Goal: Information Seeking & Learning: Find contact information

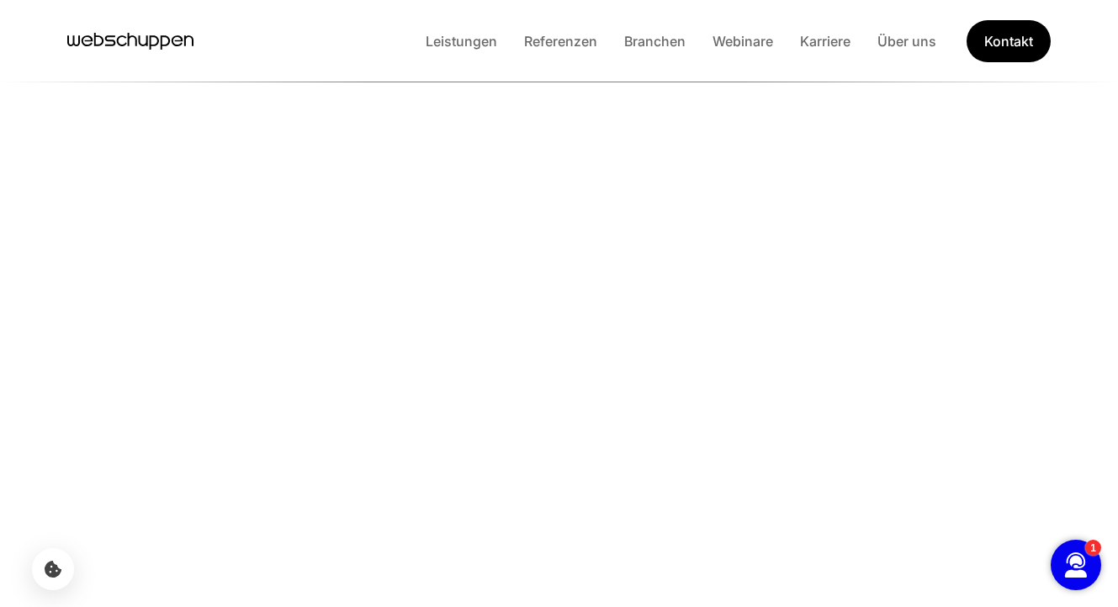
scroll to position [1986, 0]
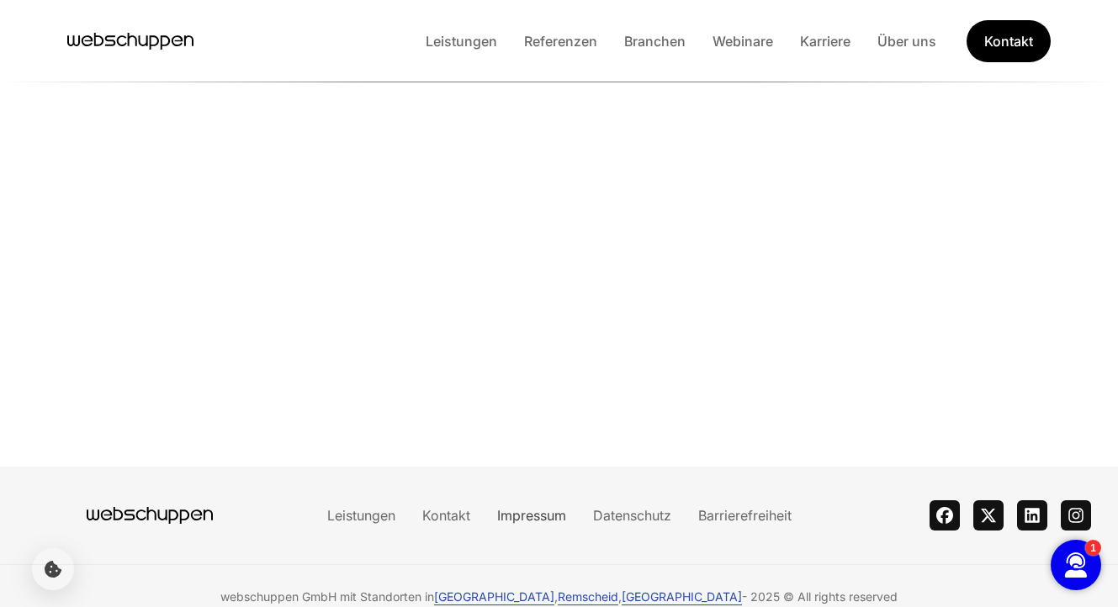
click at [523, 507] on link "Impressum" at bounding box center [532, 515] width 96 height 17
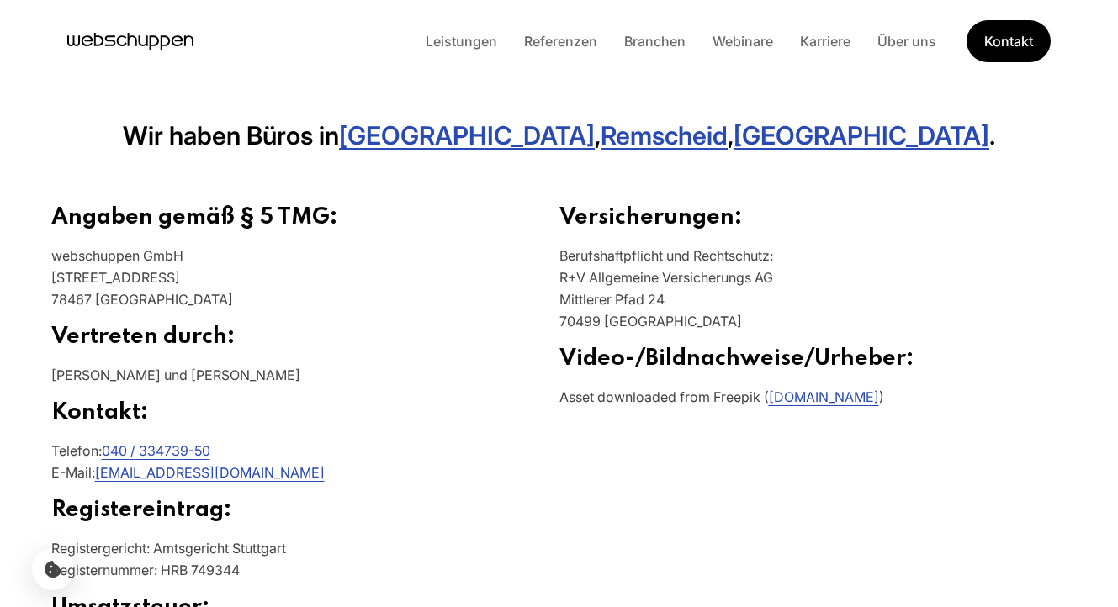
scroll to position [538, 0]
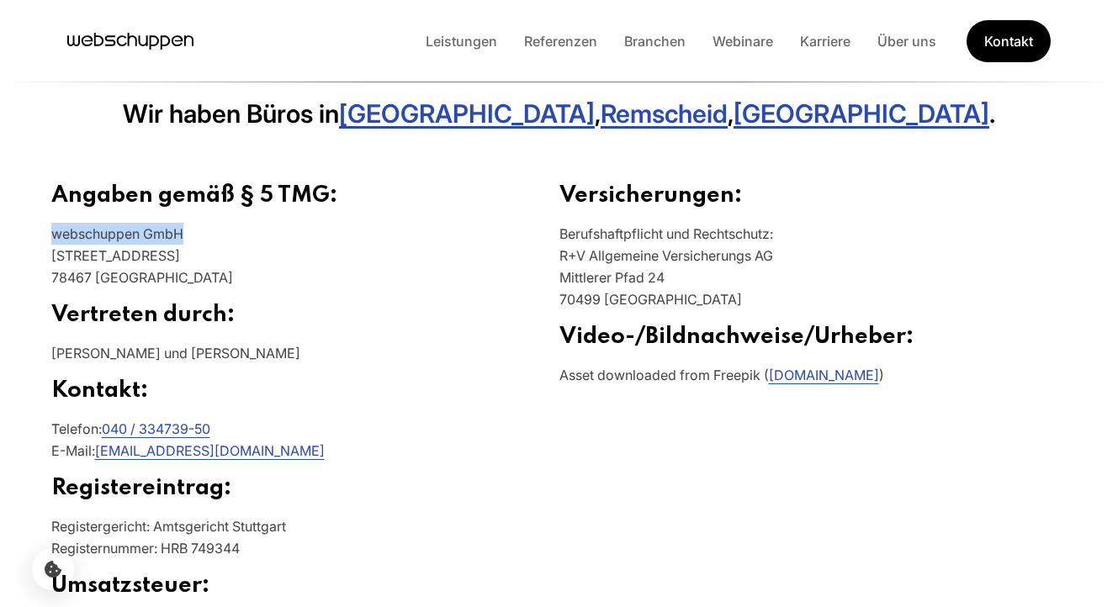
drag, startPoint x: 194, startPoint y: 239, endPoint x: 50, endPoint y: 237, distance: 143.9
click at [51, 237] on p "webschuppen GmbH [STREET_ADDRESS]" at bounding box center [305, 262] width 508 height 79
copy p "webschuppen GmbH"
drag, startPoint x: 153, startPoint y: 250, endPoint x: 53, endPoint y: 256, distance: 100.3
click at [53, 256] on p "webschuppen GmbH [STREET_ADDRESS]" at bounding box center [305, 262] width 508 height 79
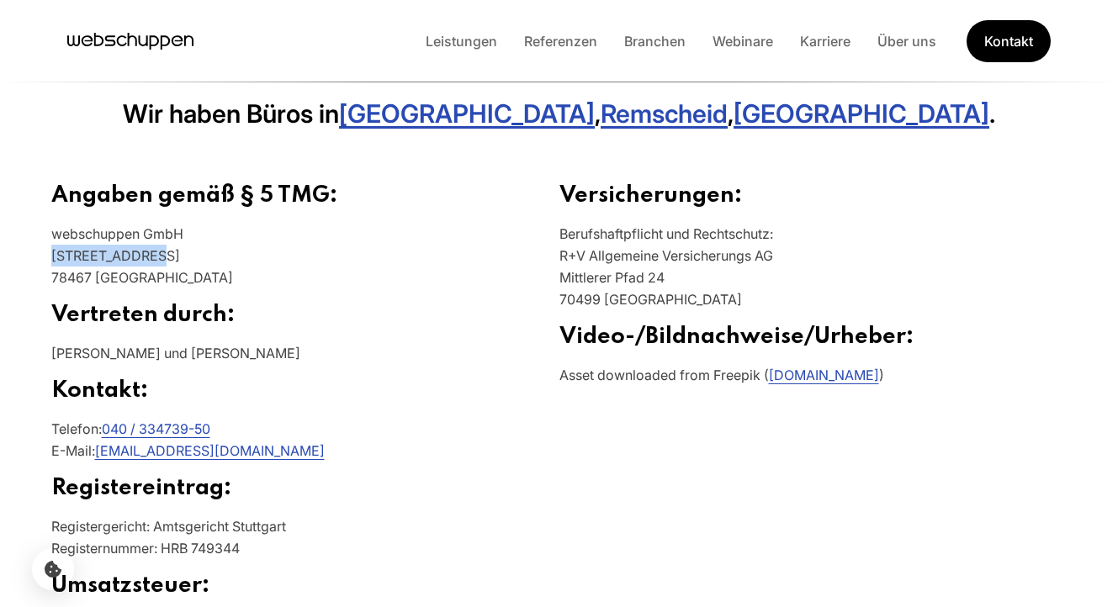
copy p "[STREET_ADDRESS]"
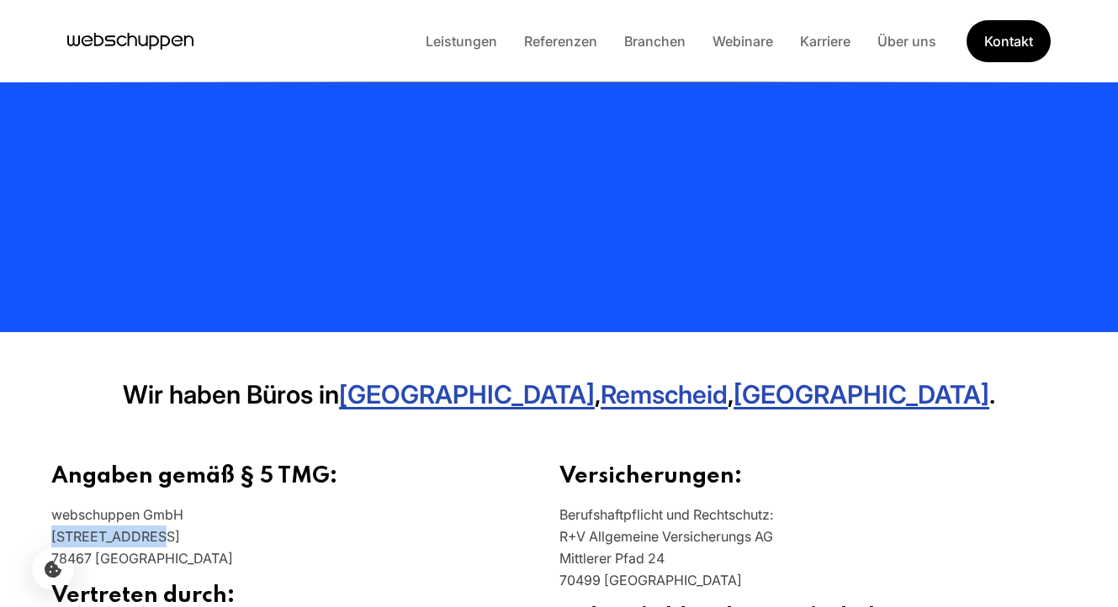
scroll to position [257, 0]
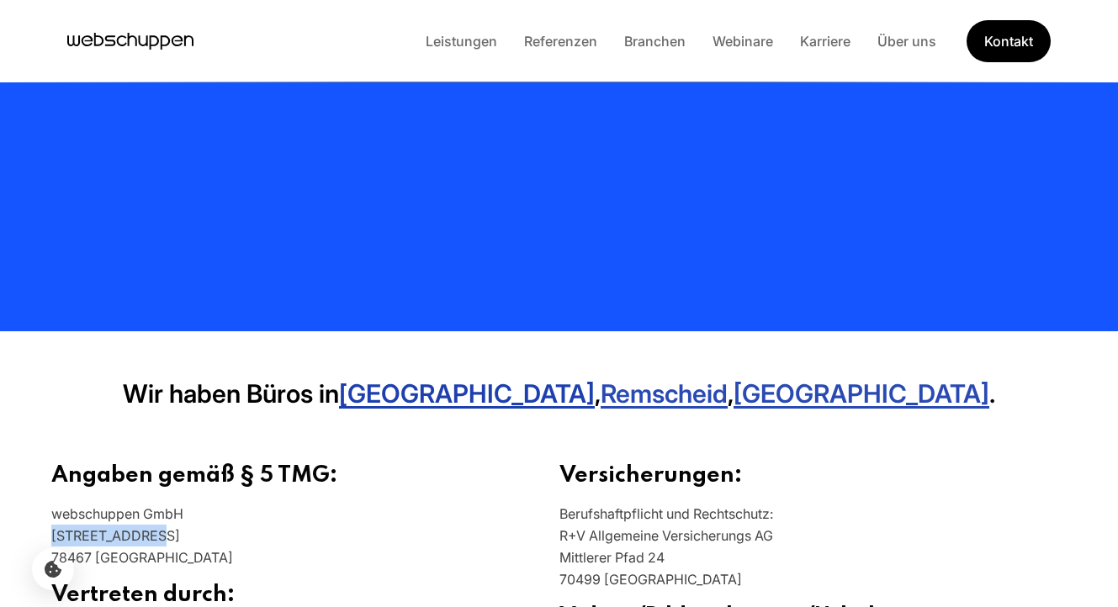
click at [518, 400] on link "[GEOGRAPHIC_DATA]" at bounding box center [467, 394] width 256 height 30
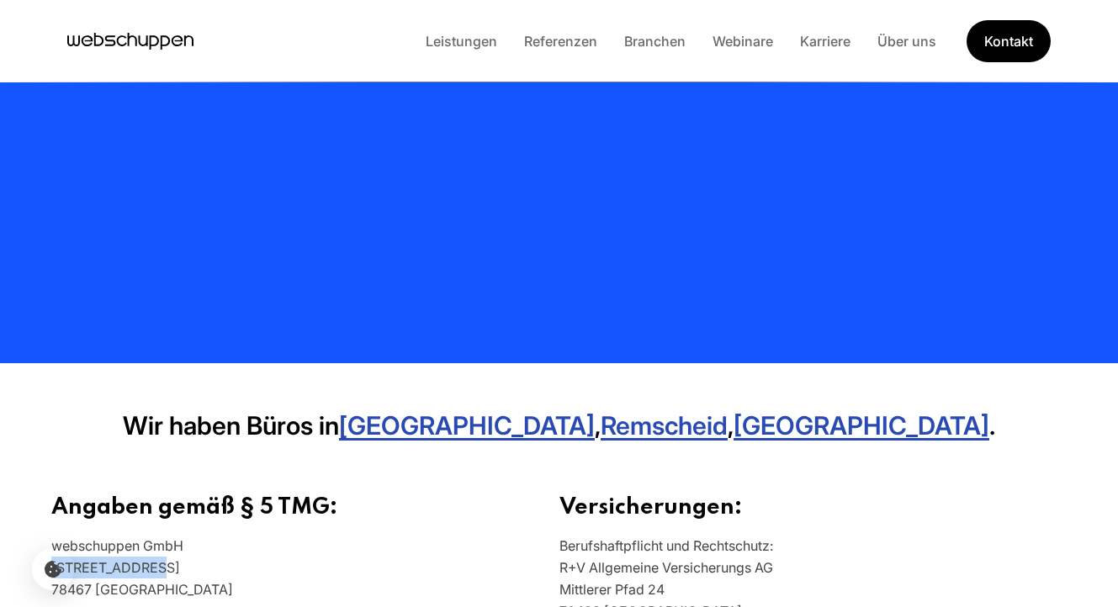
scroll to position [0, 0]
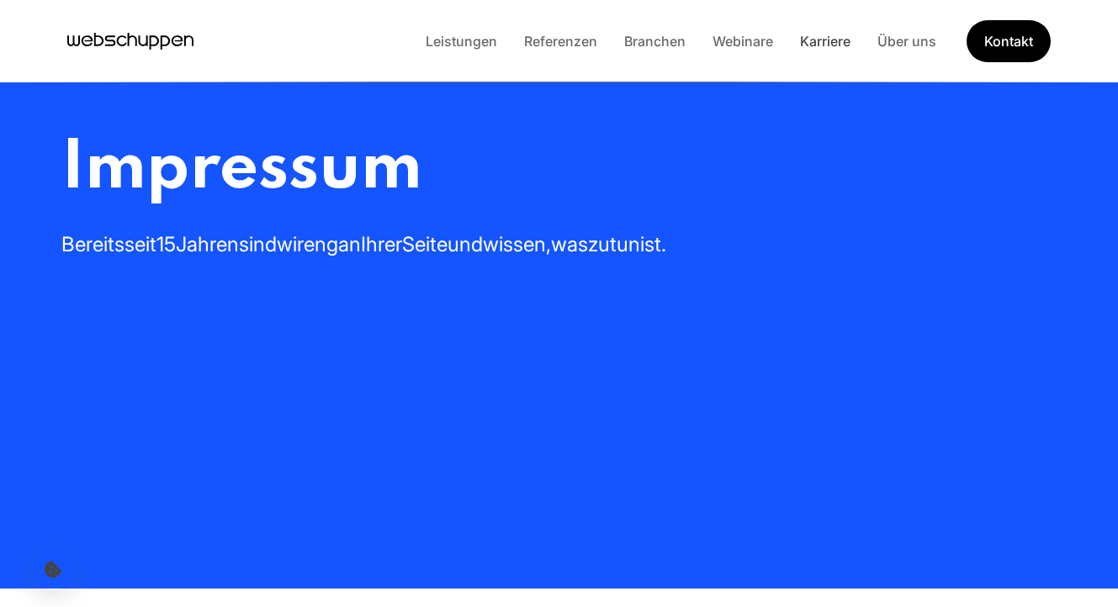
click at [826, 37] on link "Karriere" at bounding box center [825, 41] width 77 height 17
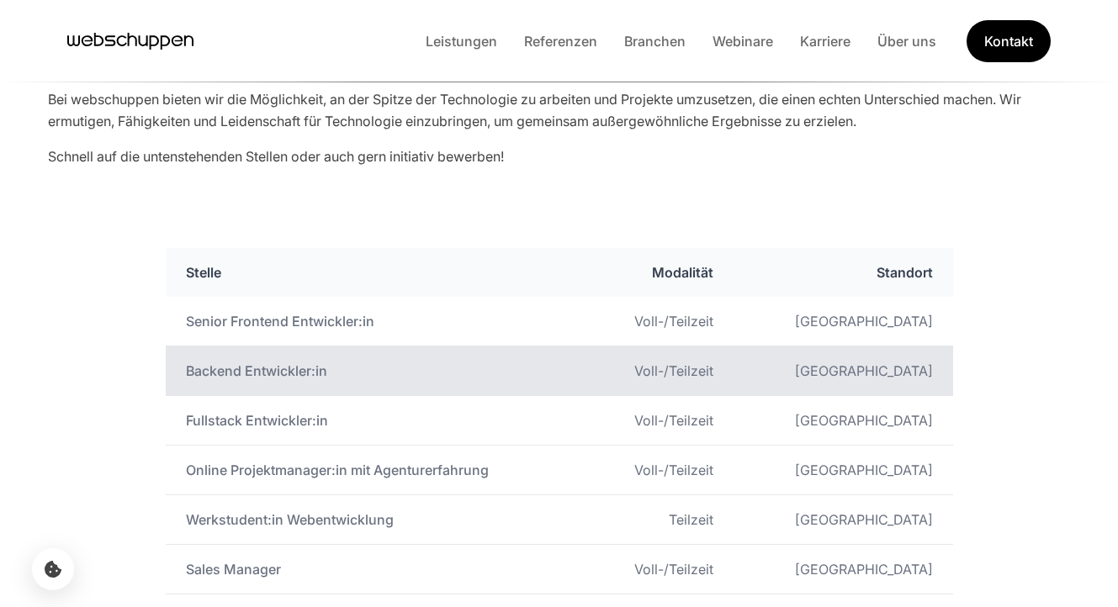
scroll to position [799, 0]
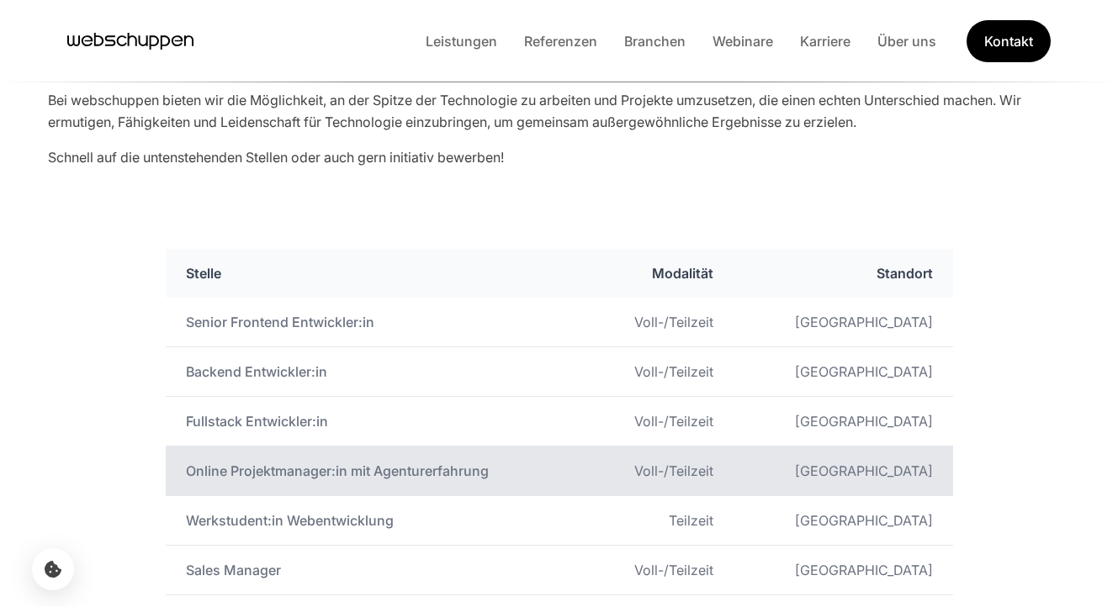
click at [401, 475] on td "Online Projektmanager:in mit Agenturerfahrung" at bounding box center [376, 472] width 421 height 50
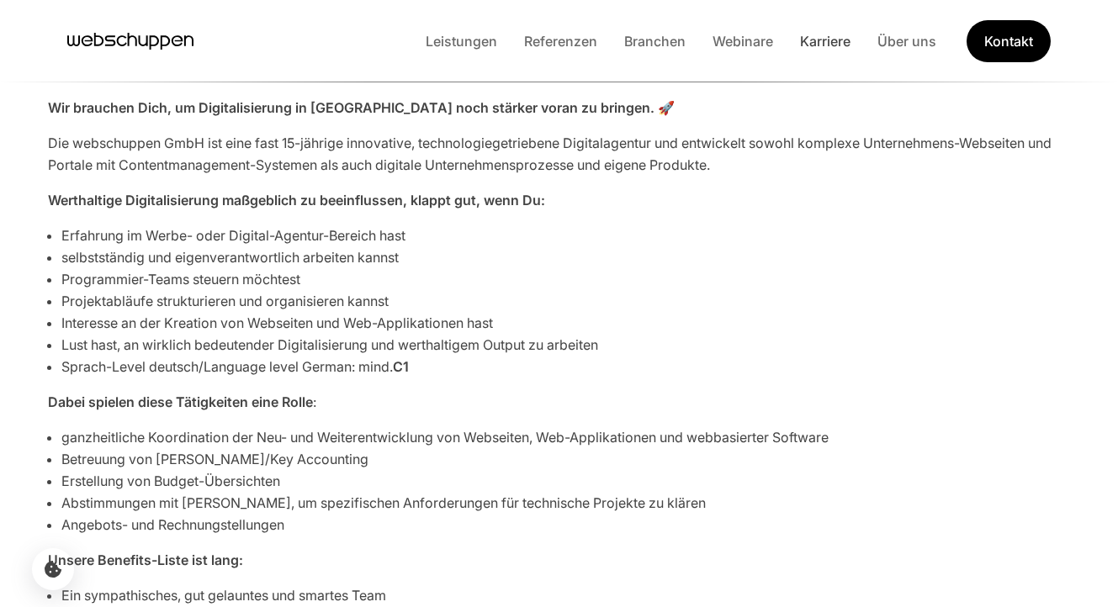
scroll to position [584, 0]
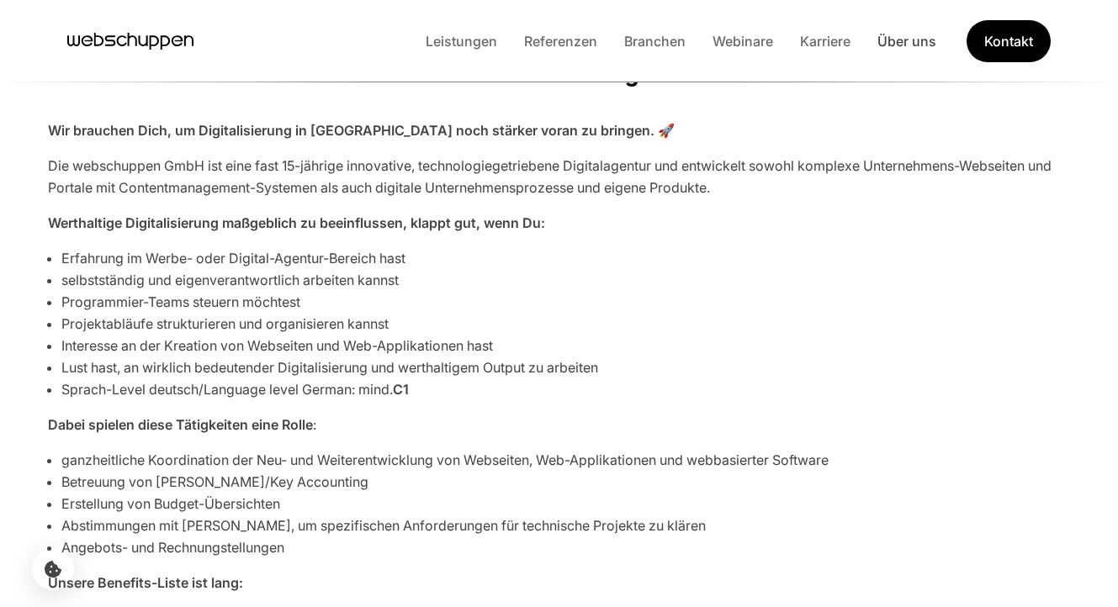
click at [884, 33] on link "Über uns" at bounding box center [907, 41] width 86 height 17
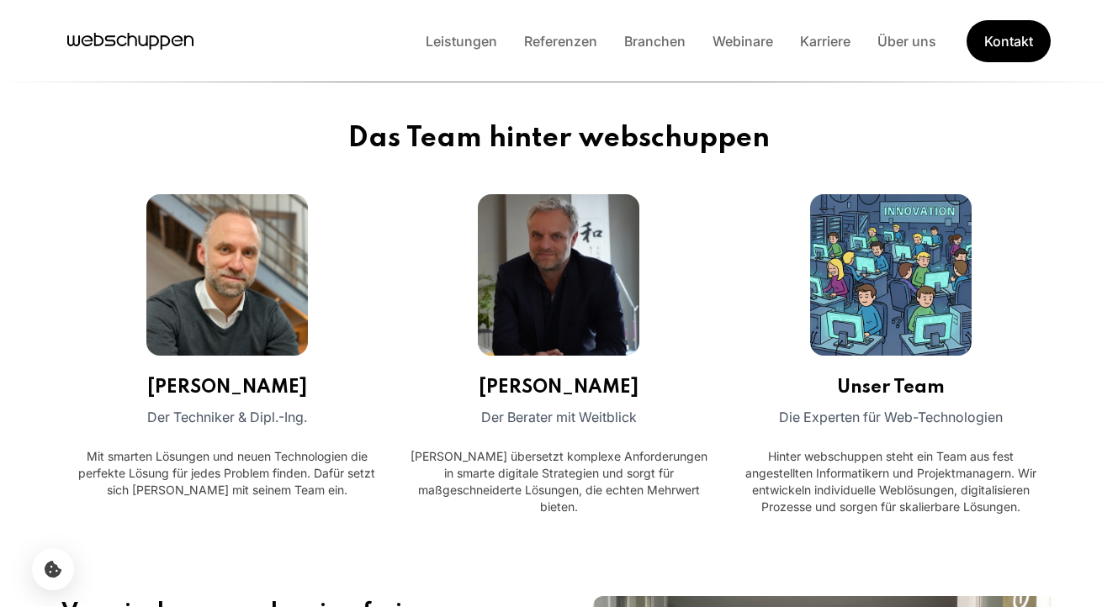
scroll to position [513, 0]
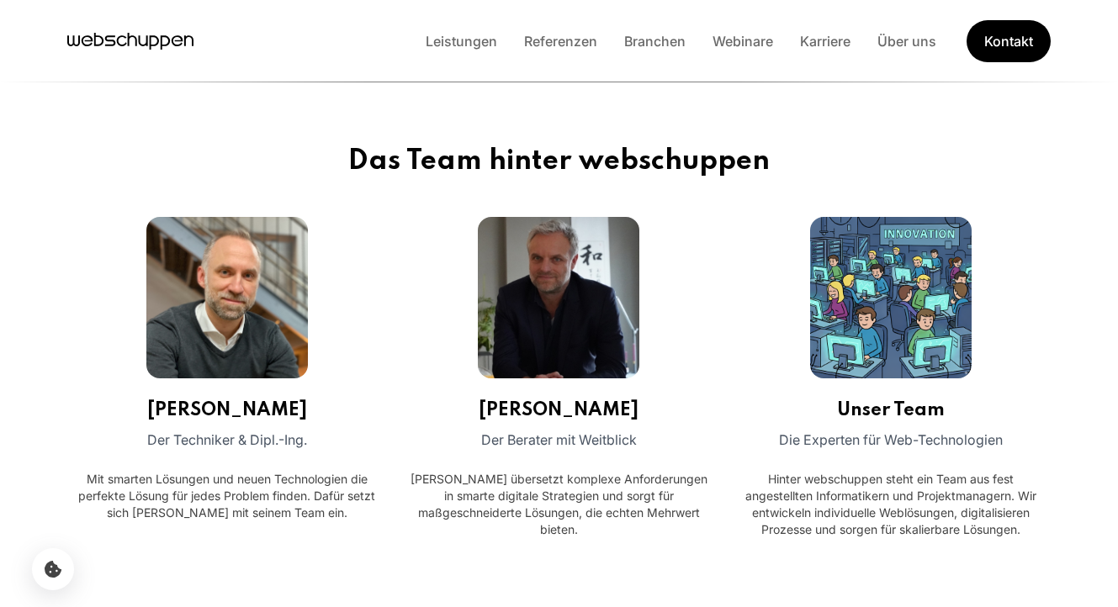
click at [852, 366] on img at bounding box center [891, 298] width 162 height 162
click at [861, 524] on p "Hinter webschuppen steht ein Team aus fest angestellten Informatikern und Proje…" at bounding box center [891, 504] width 305 height 67
click at [885, 322] on img at bounding box center [891, 298] width 162 height 162
click at [657, 418] on div "[PERSON_NAME] Der Berater mit Weitblick [PERSON_NAME] übersetzt komplexe Anford…" at bounding box center [558, 377] width 305 height 321
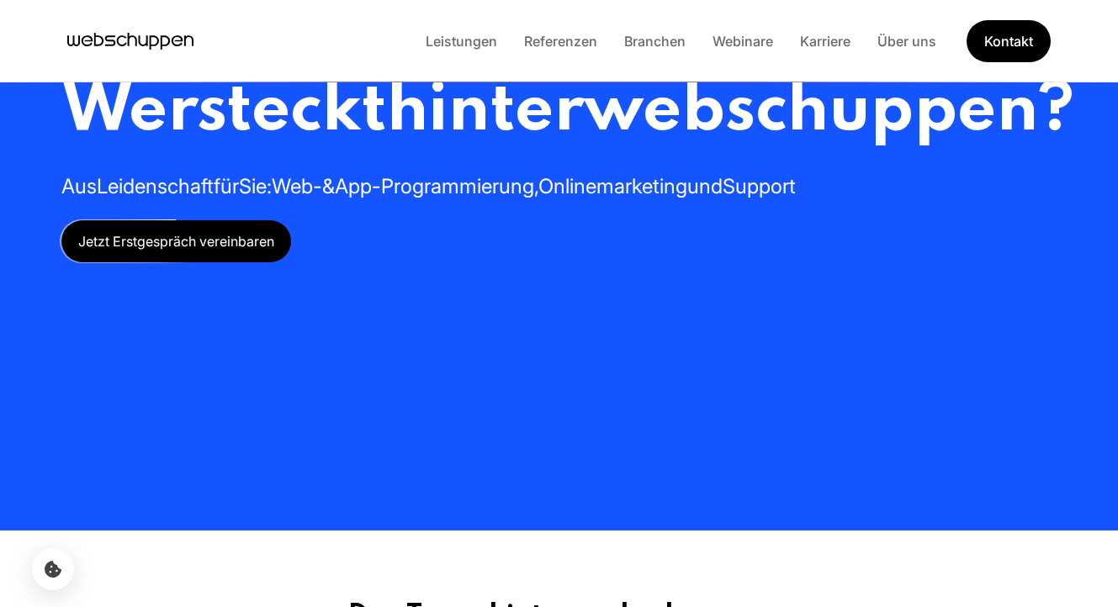
scroll to position [0, 0]
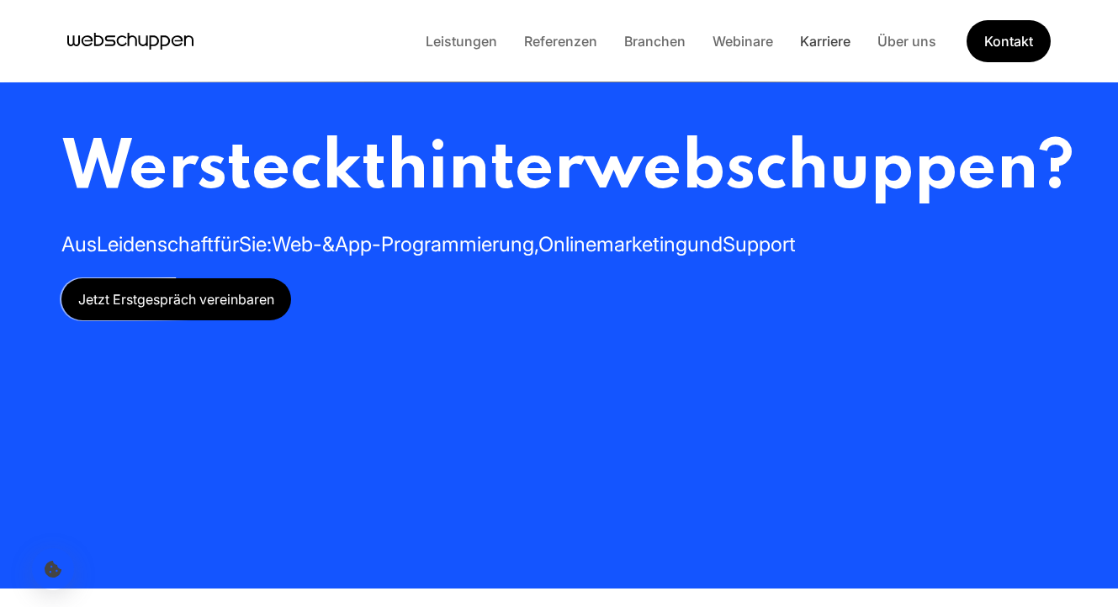
click at [809, 47] on link "Karriere" at bounding box center [825, 41] width 77 height 17
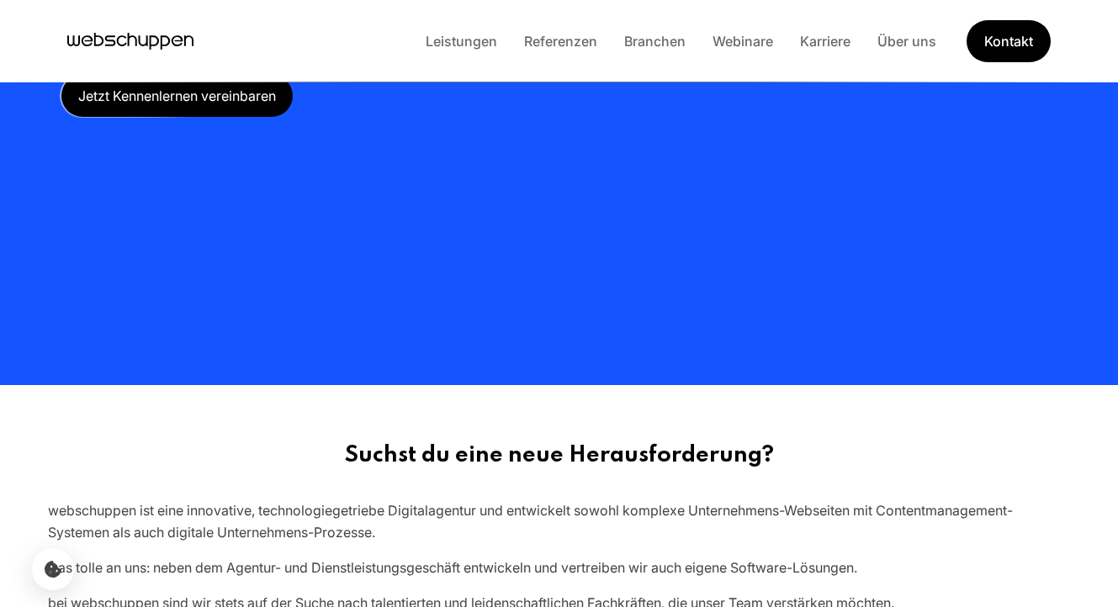
scroll to position [205, 0]
